Goal: Information Seeking & Learning: Learn about a topic

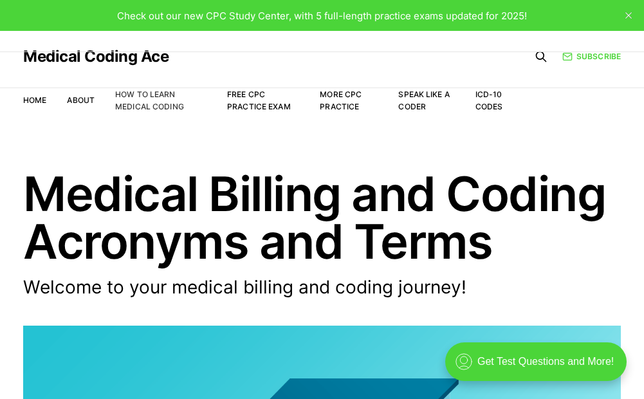
click at [137, 94] on link "How to Learn Medical Coding" at bounding box center [149, 100] width 69 height 22
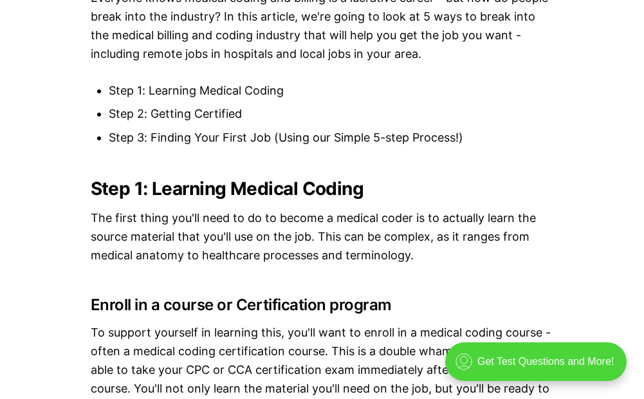
scroll to position [1159, 0]
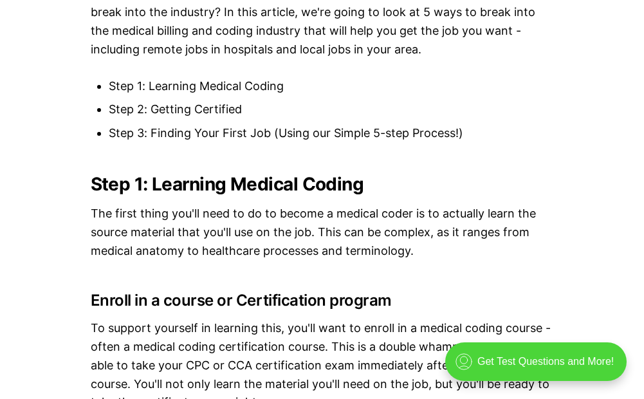
drag, startPoint x: 461, startPoint y: 216, endPoint x: 346, endPoint y: 277, distance: 130.5
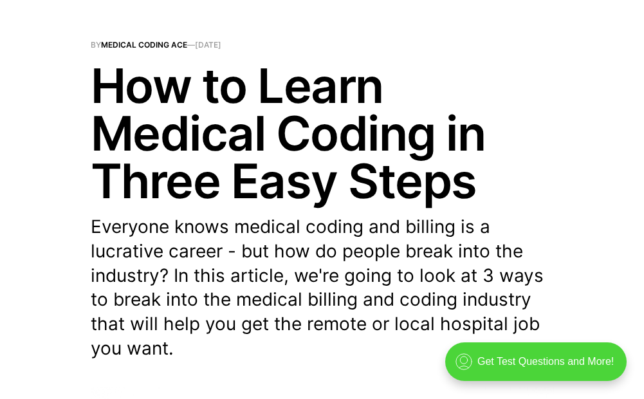
scroll to position [0, 0]
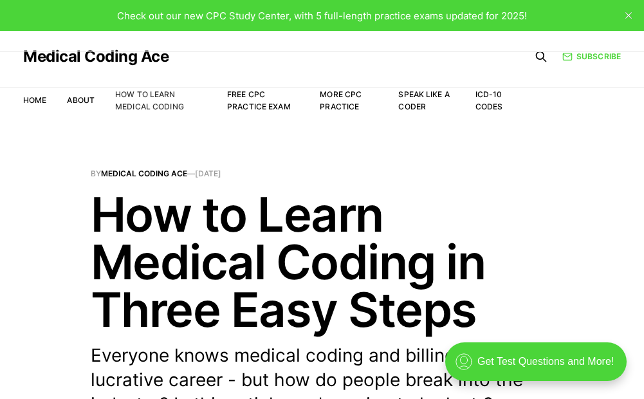
click at [151, 89] on link "How to Learn Medical Coding" at bounding box center [149, 100] width 69 height 22
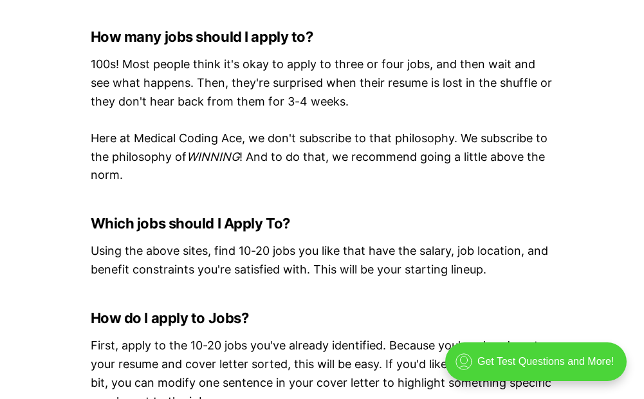
scroll to position [6245, 0]
